Goal: Task Accomplishment & Management: Manage account settings

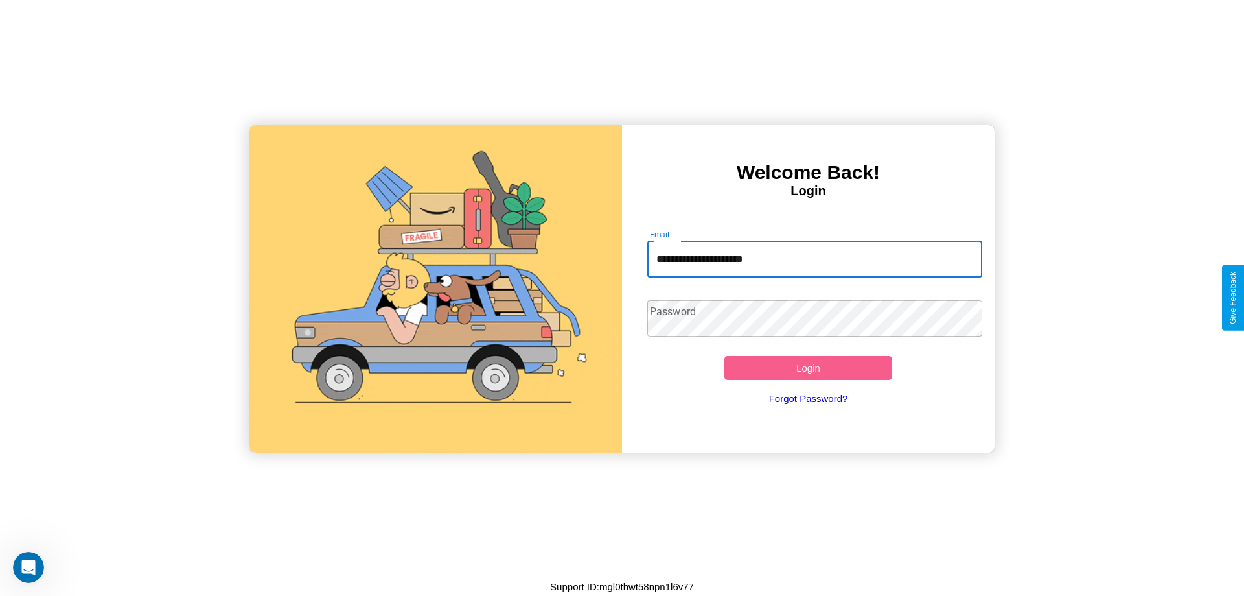
type input "**********"
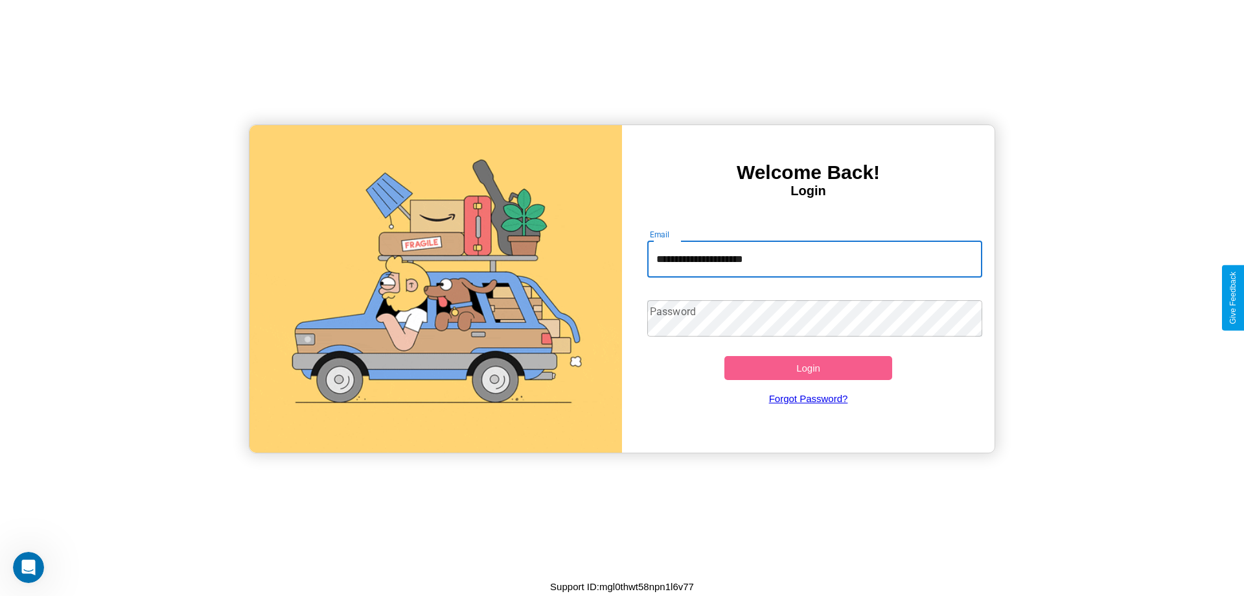
click at [808, 367] on button "Login" at bounding box center [808, 368] width 168 height 24
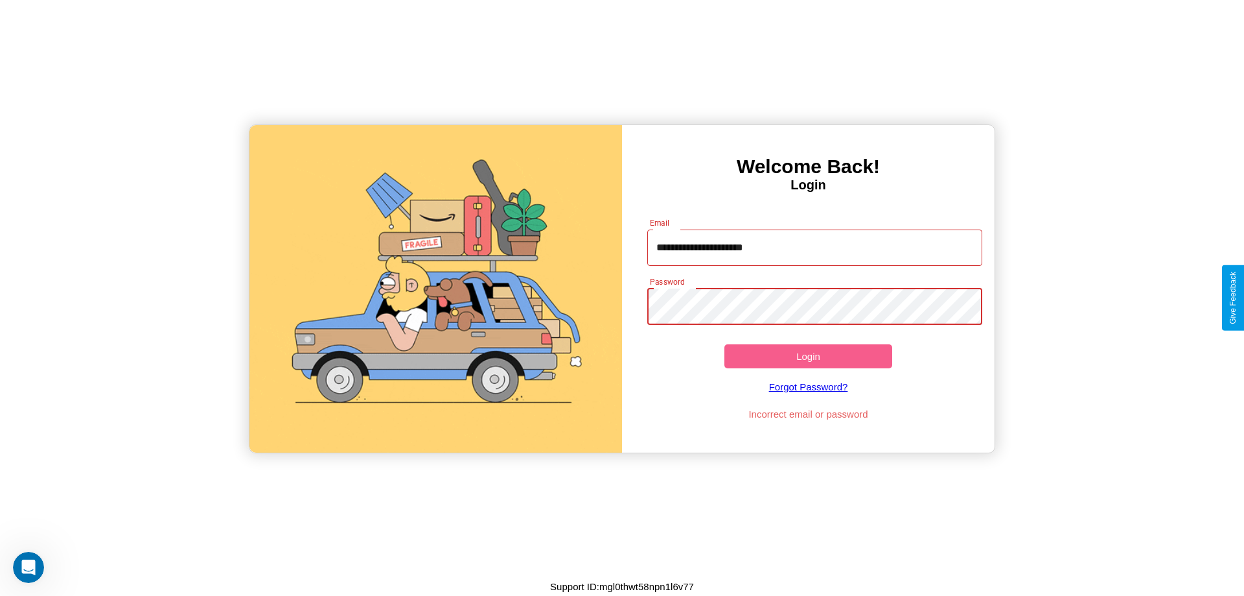
click at [808, 356] on button "Login" at bounding box center [808, 356] width 168 height 24
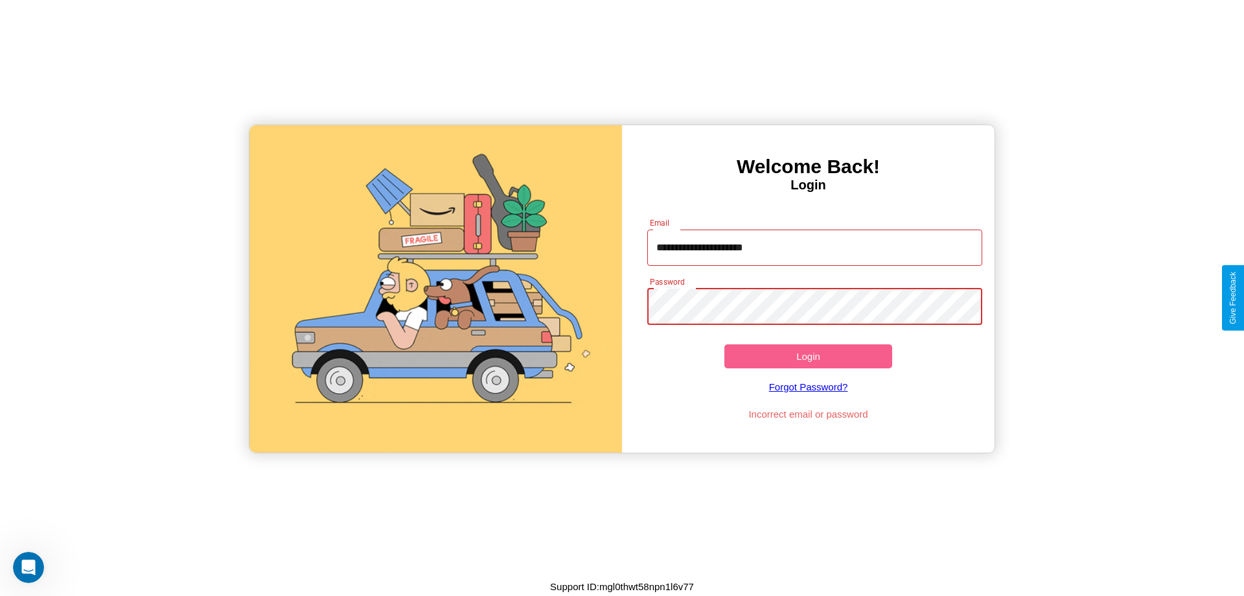
click at [808, 356] on button "Login" at bounding box center [808, 356] width 168 height 24
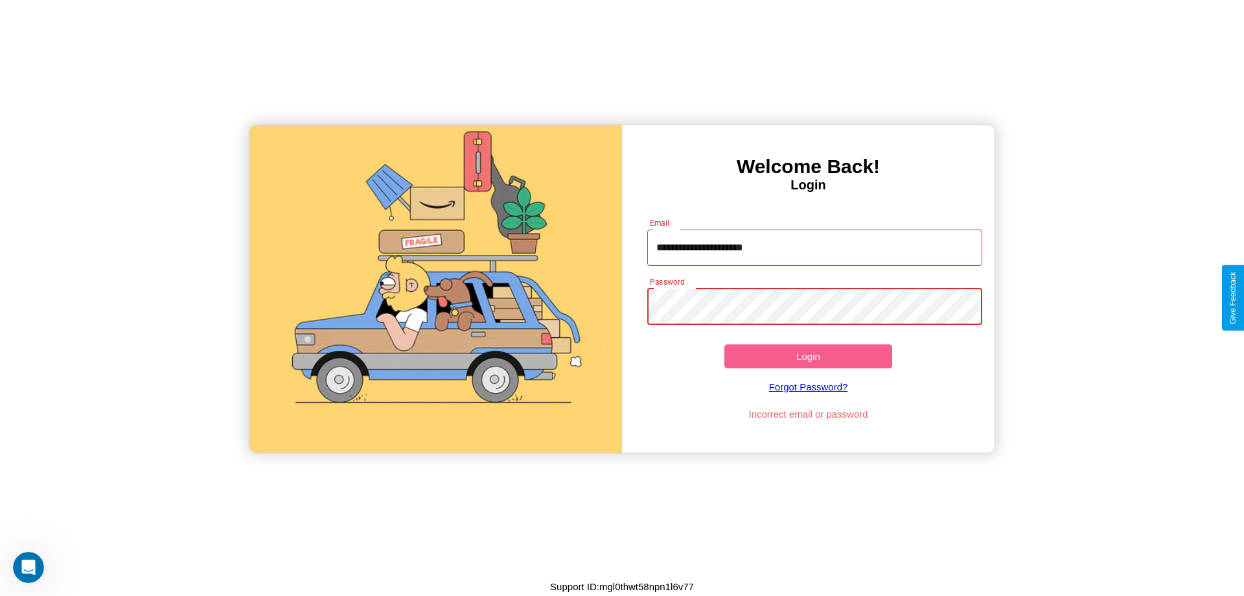
click at [808, 356] on button "Login" at bounding box center [808, 356] width 168 height 24
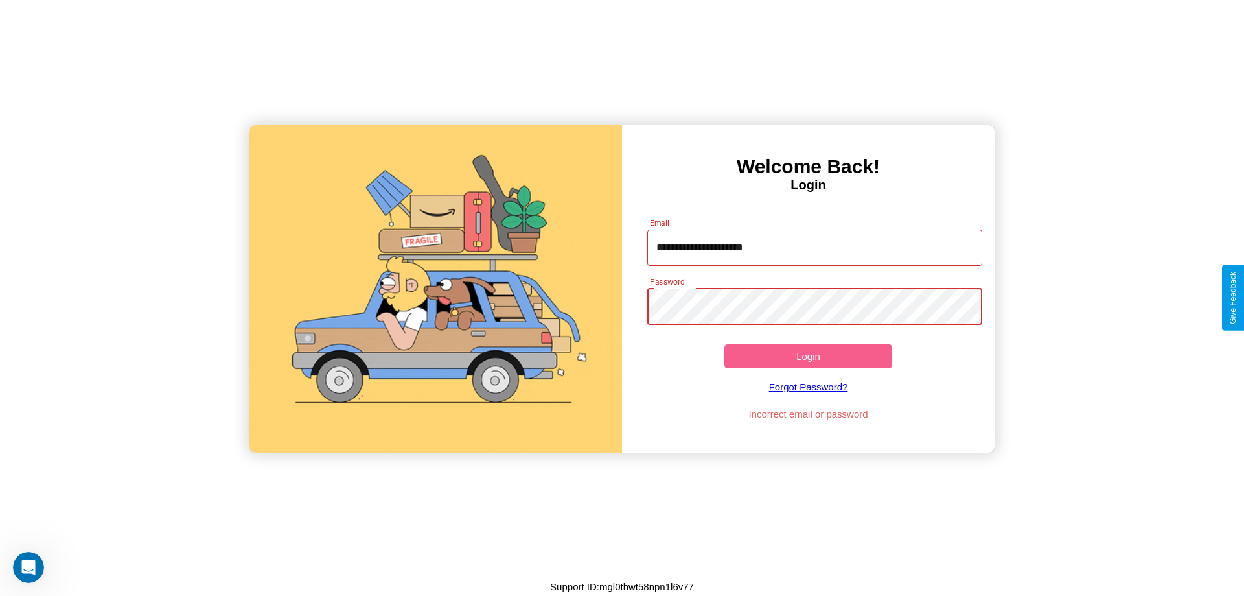
click at [808, 356] on button "Login" at bounding box center [808, 356] width 168 height 24
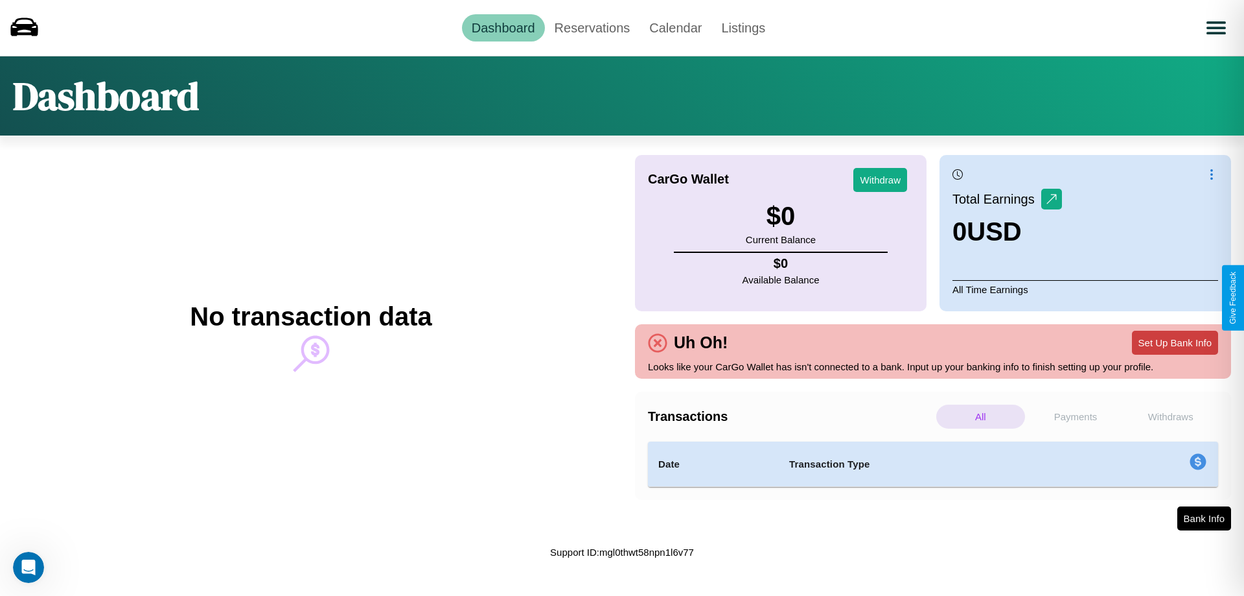
click at [1175, 342] on button "Set Up Bank Info" at bounding box center [1175, 342] width 86 height 24
